Goal: Information Seeking & Learning: Compare options

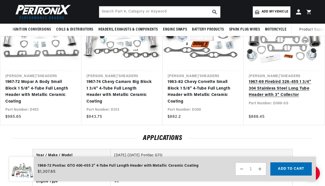
click at [264, 82] on link "1967-69 Firebird 326-455 1 3/4" 304 Stainless Steel Long Tube Header with 3" Co…" at bounding box center [282, 89] width 66 height 20
